Goal: Task Accomplishment & Management: Manage account settings

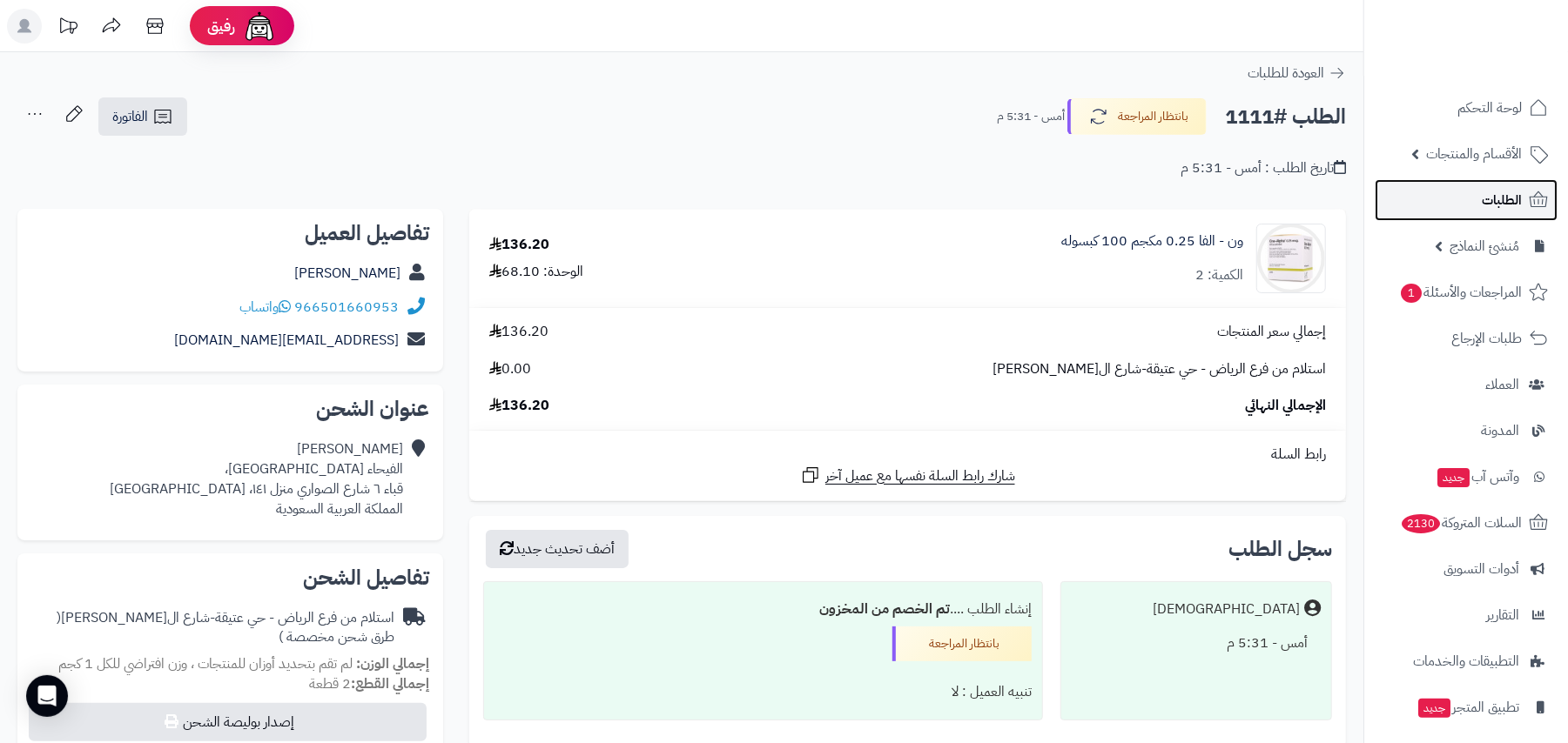
click at [1494, 201] on span "الطلبات" at bounding box center [1501, 199] width 41 height 24
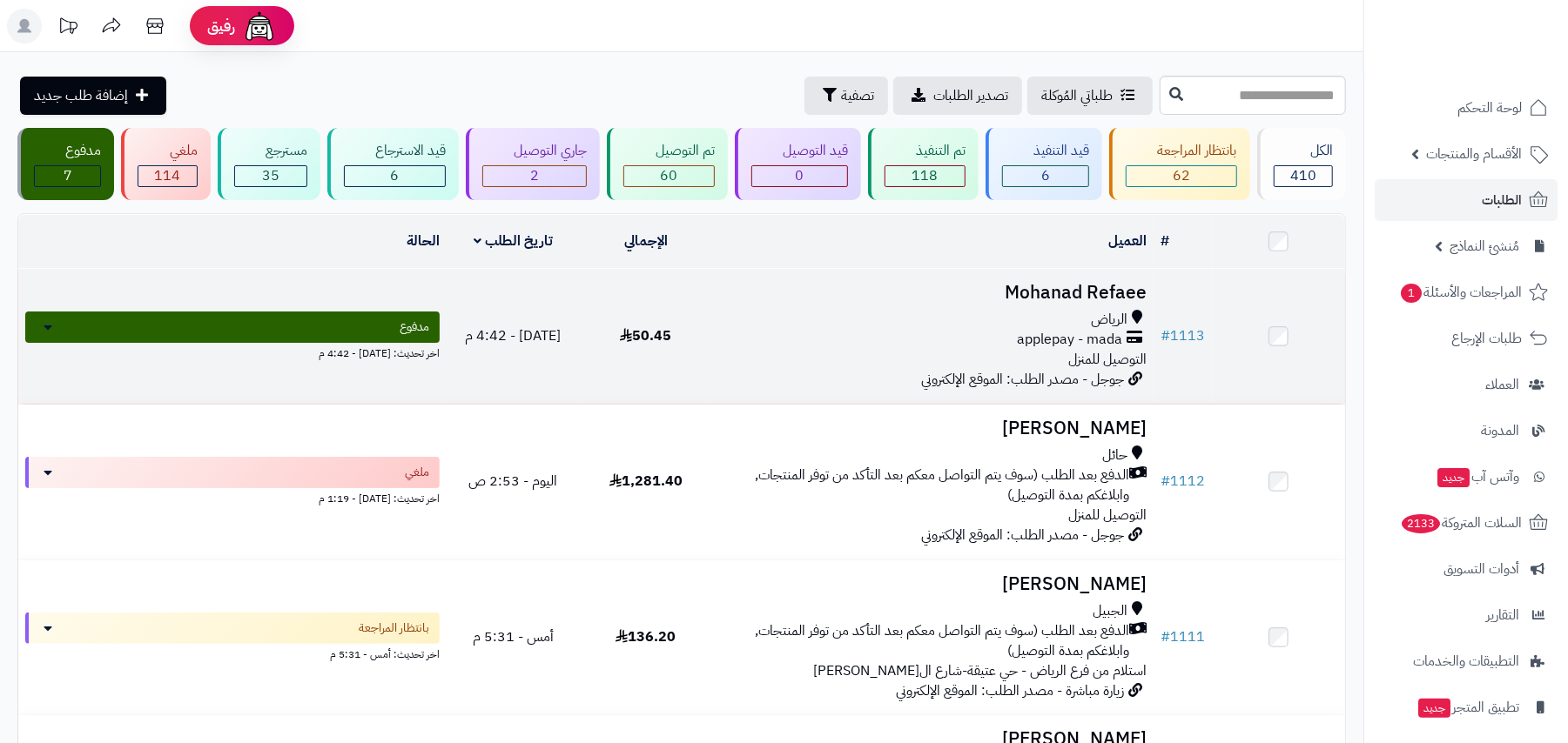
click at [990, 353] on div "الرياض applepay - mada التوصيل للمنزل" at bounding box center [933, 339] width 427 height 60
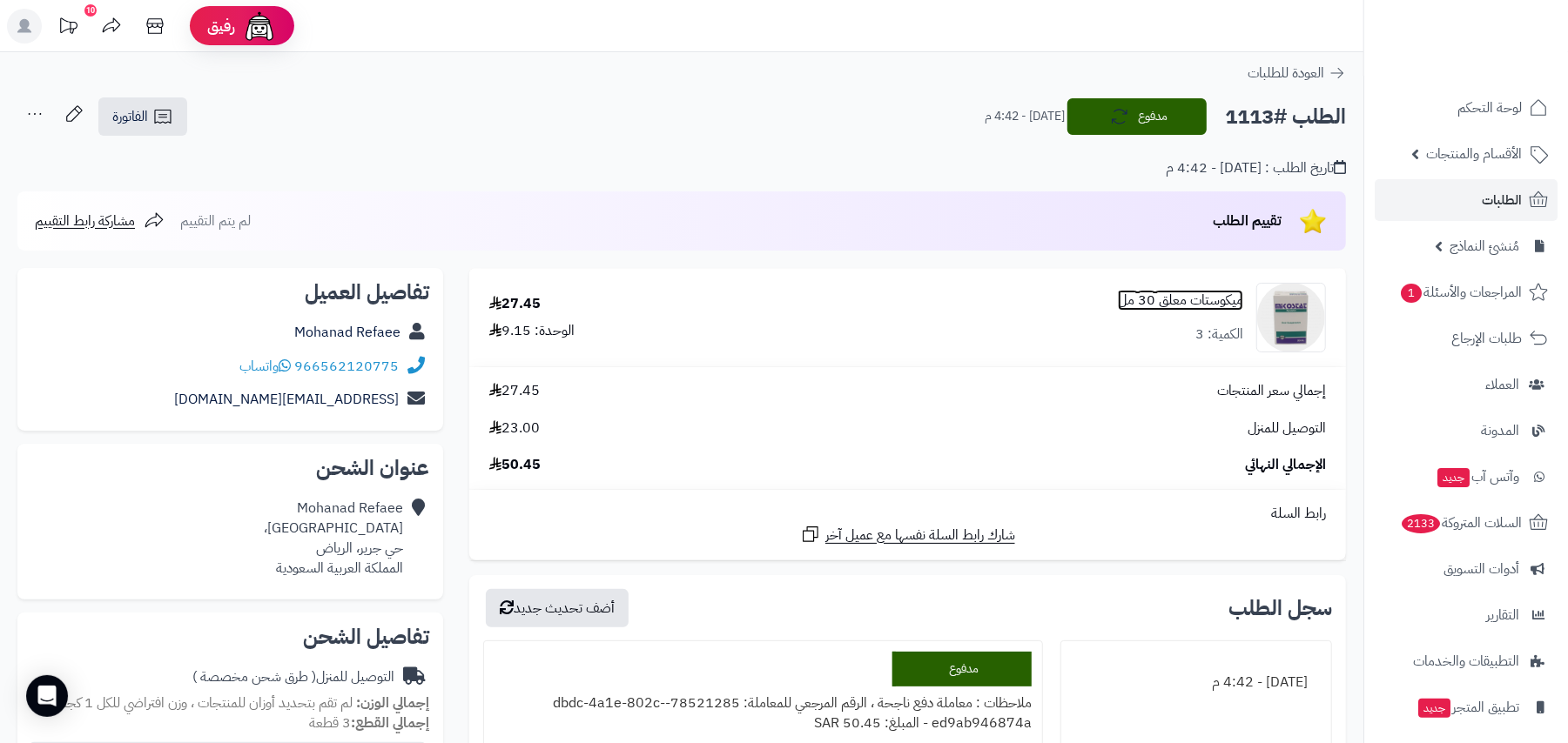
click at [1167, 290] on link "ميكوستات معلق 30 مل" at bounding box center [1180, 300] width 125 height 20
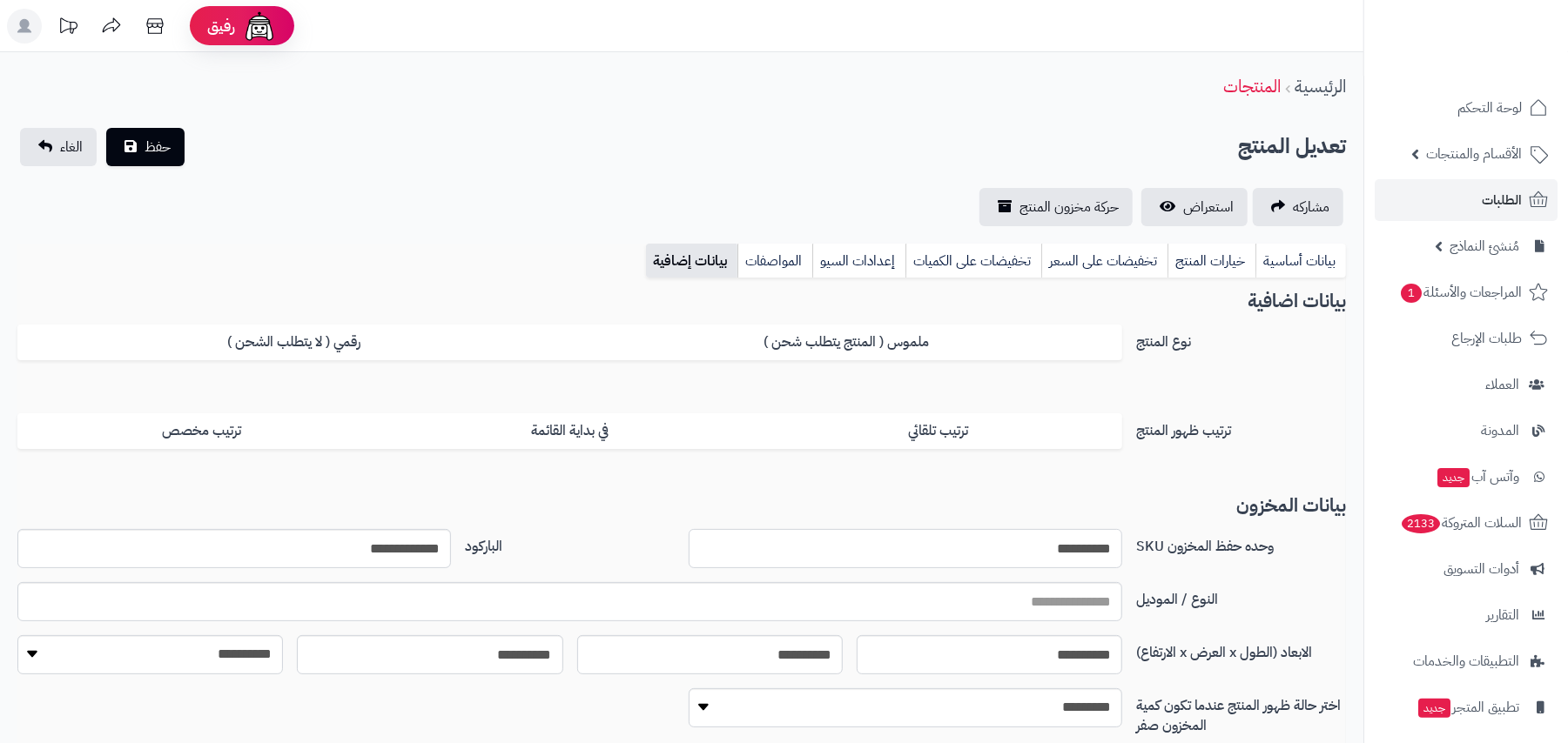
click at [1032, 549] on input "**********" at bounding box center [906, 548] width 434 height 40
click at [1313, 257] on link "بيانات أساسية" at bounding box center [1301, 261] width 91 height 35
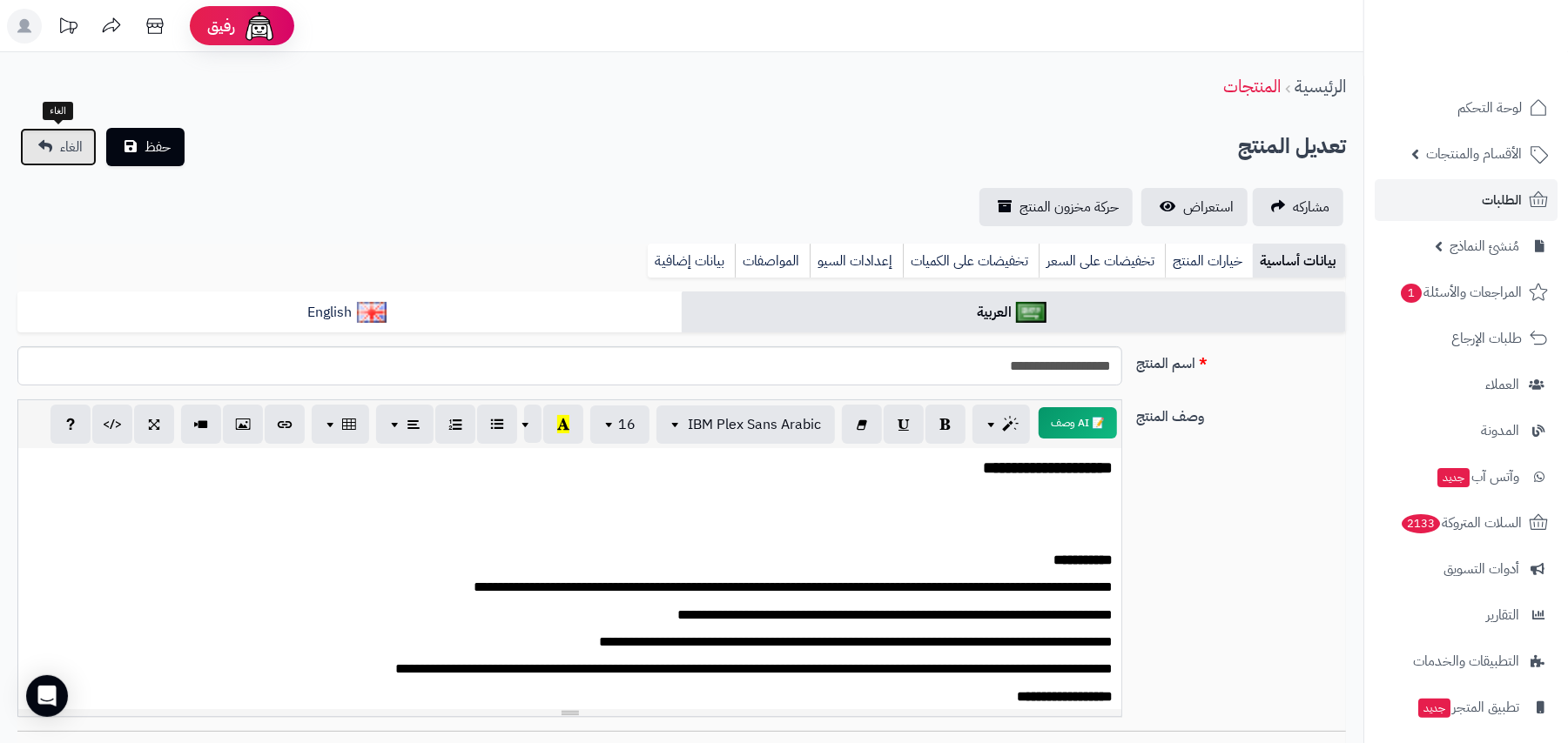
click at [60, 139] on span "الغاء" at bounding box center [70, 147] width 22 height 21
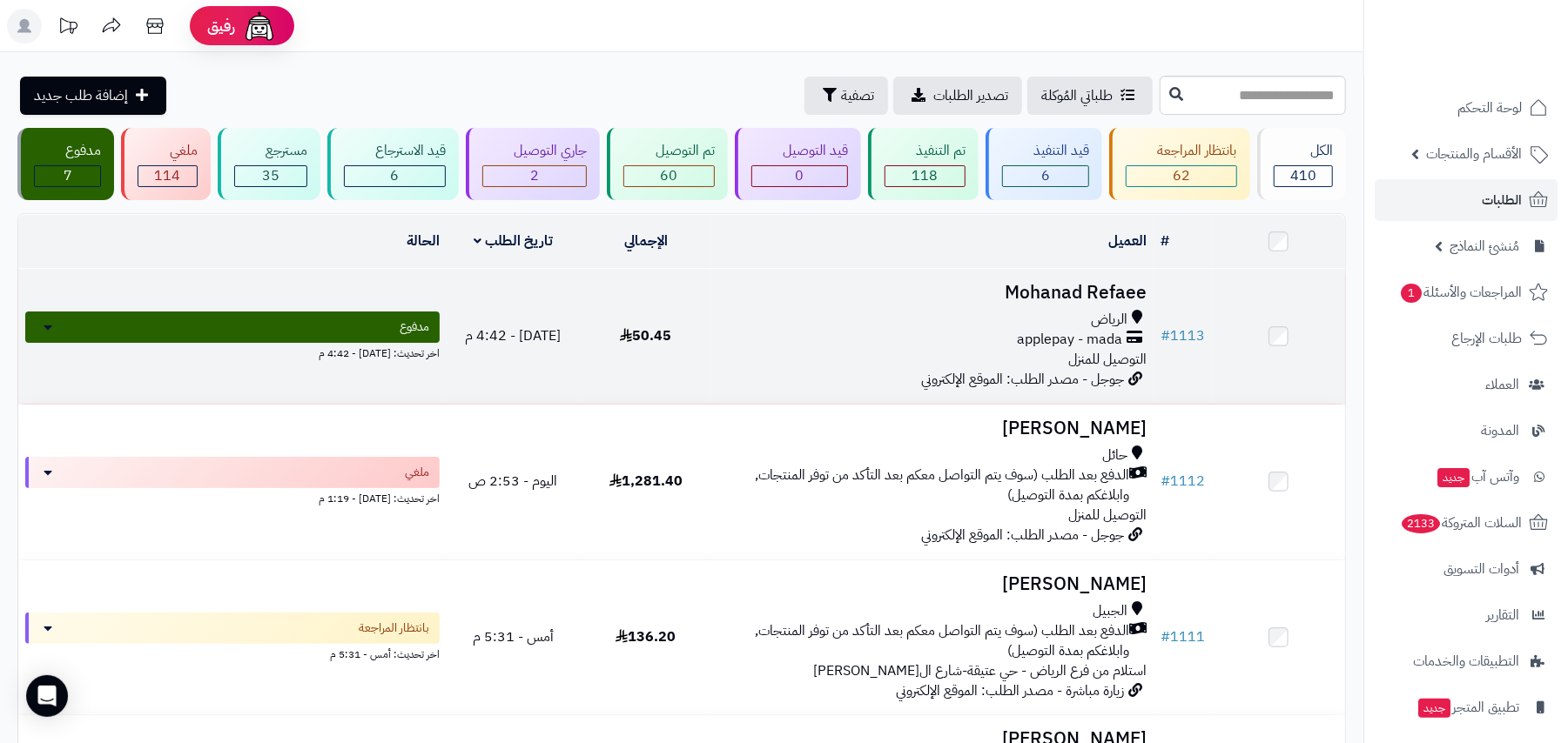
click at [976, 341] on div "applepay - mada" at bounding box center [933, 339] width 427 height 20
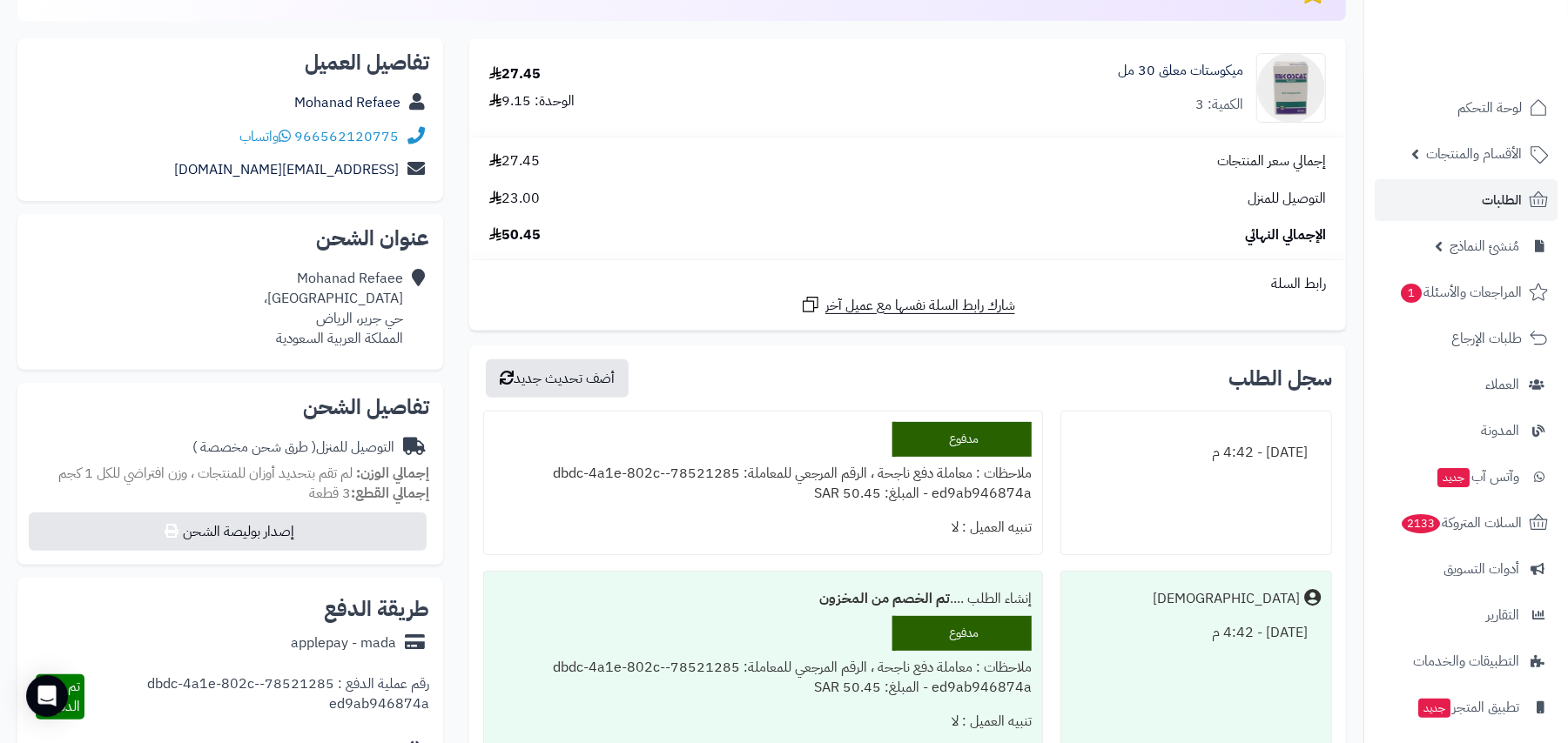
scroll to position [231, 0]
